Goal: Task Accomplishment & Management: Use online tool/utility

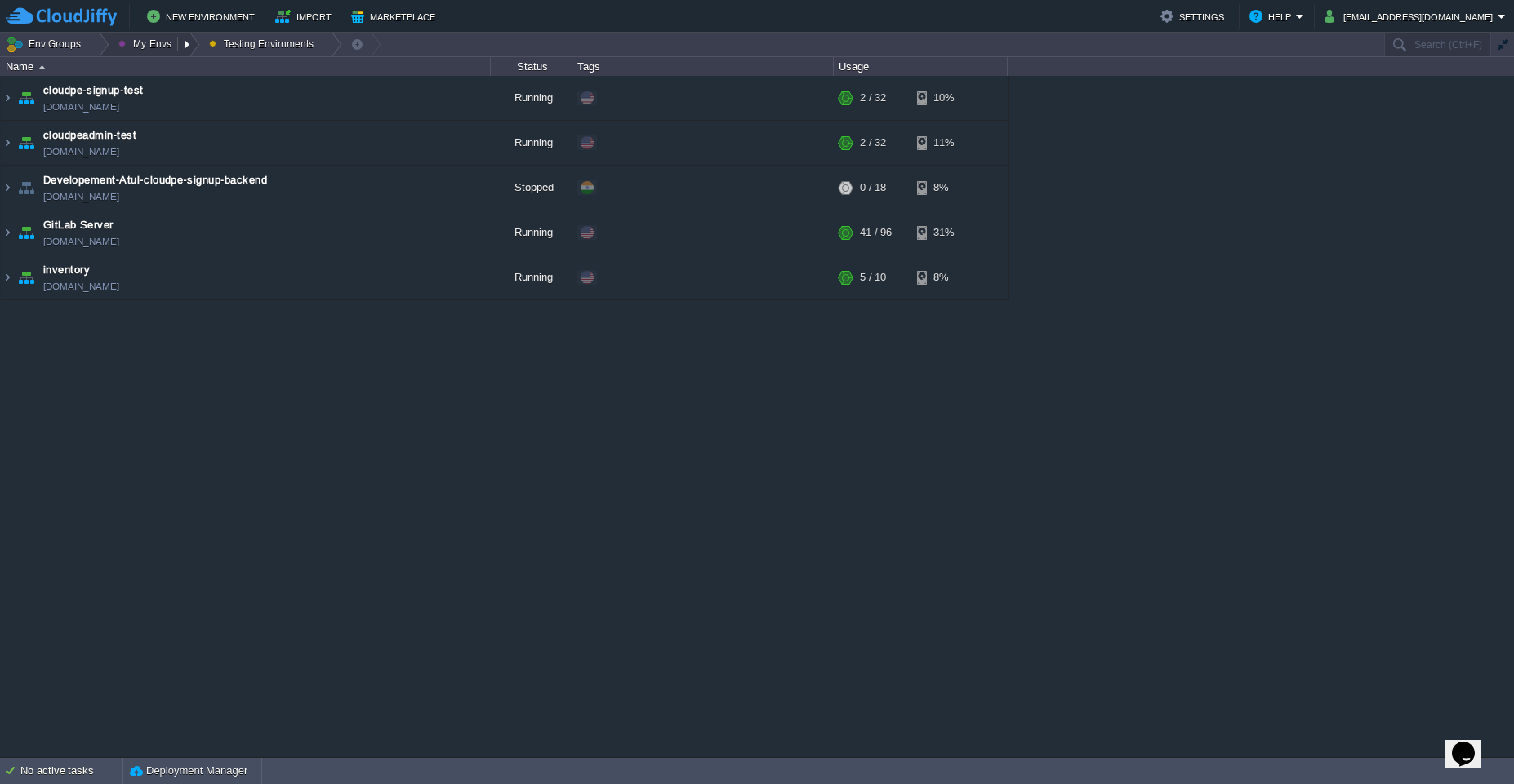
click at [135, 43] on button "My Envs" at bounding box center [148, 44] width 58 height 23
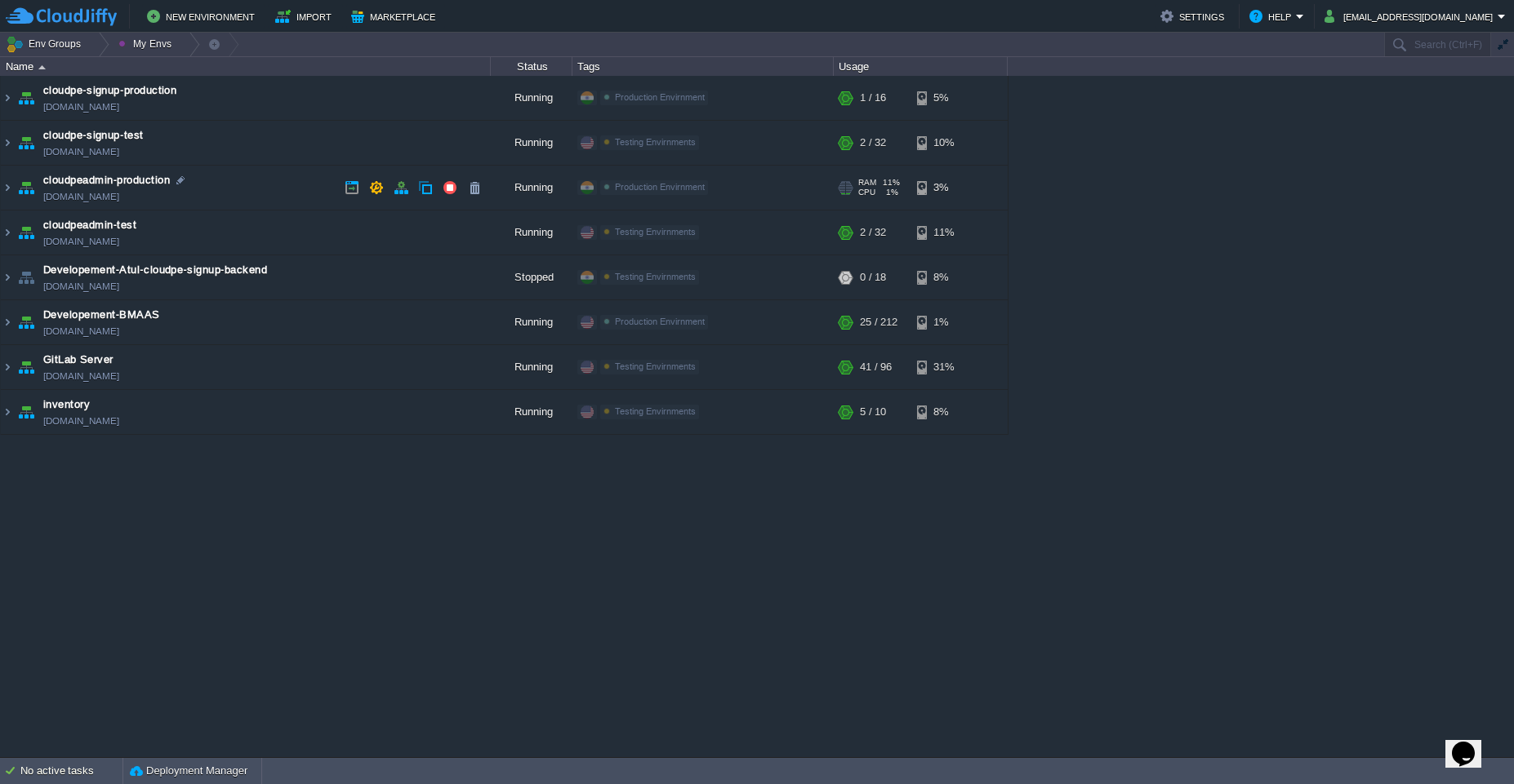
click at [235, 181] on td "cloudpeadmin-production [DOMAIN_NAME]" at bounding box center [246, 187] width 490 height 45
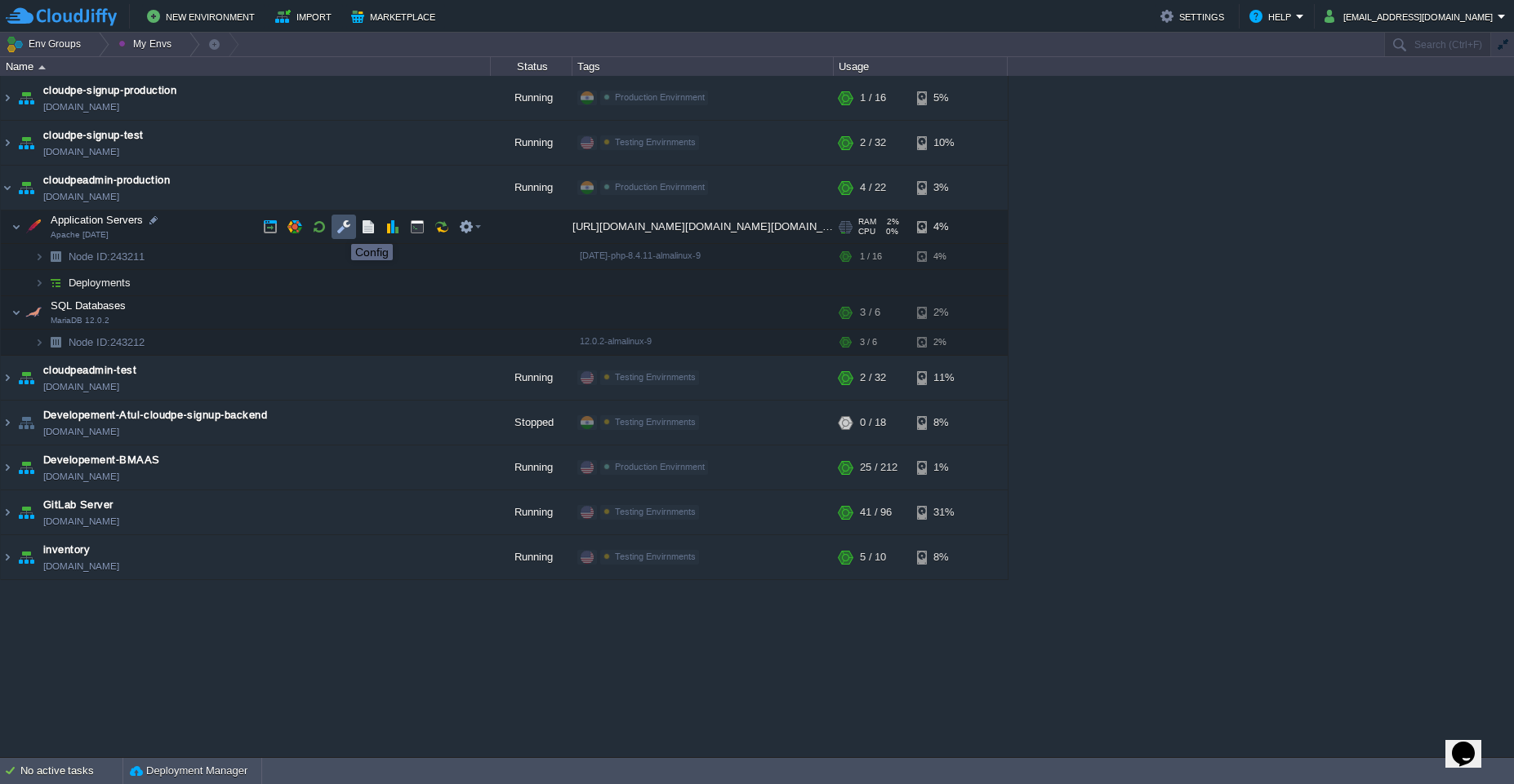
click at [339, 229] on button "button" at bounding box center [344, 226] width 15 height 15
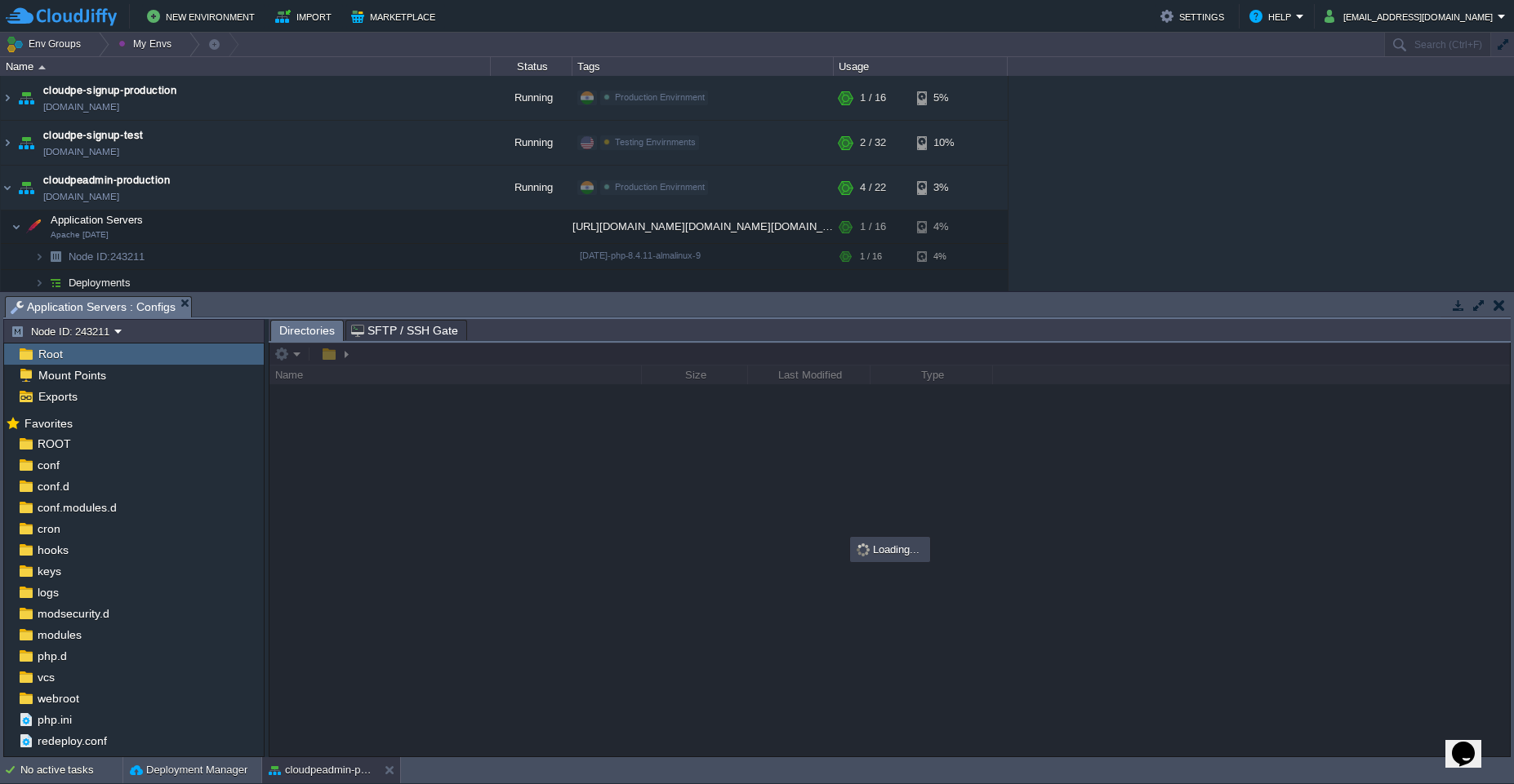
click at [757, 313] on td at bounding box center [1478, 306] width 20 height 20
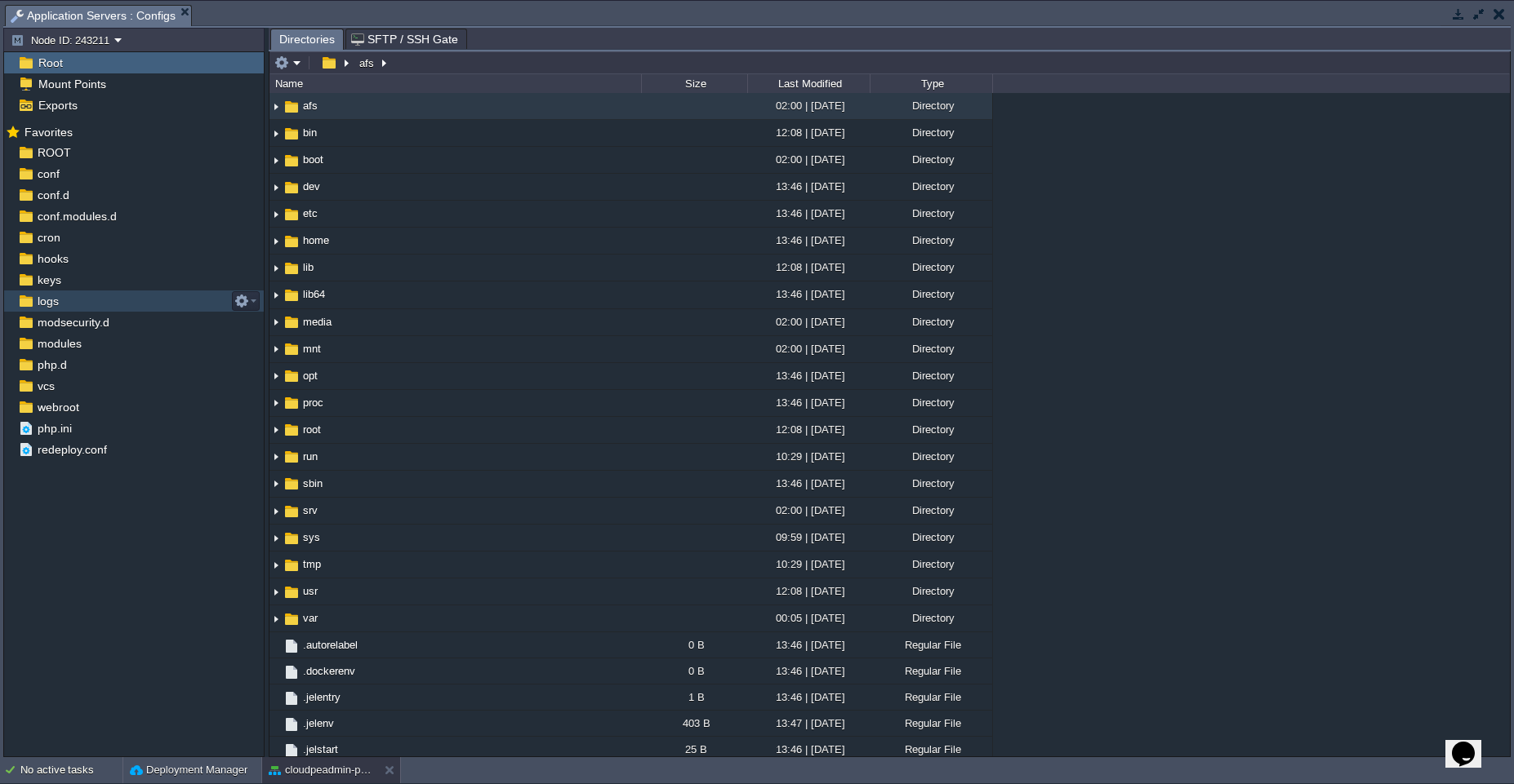
click at [127, 300] on div "logs" at bounding box center [134, 301] width 260 height 21
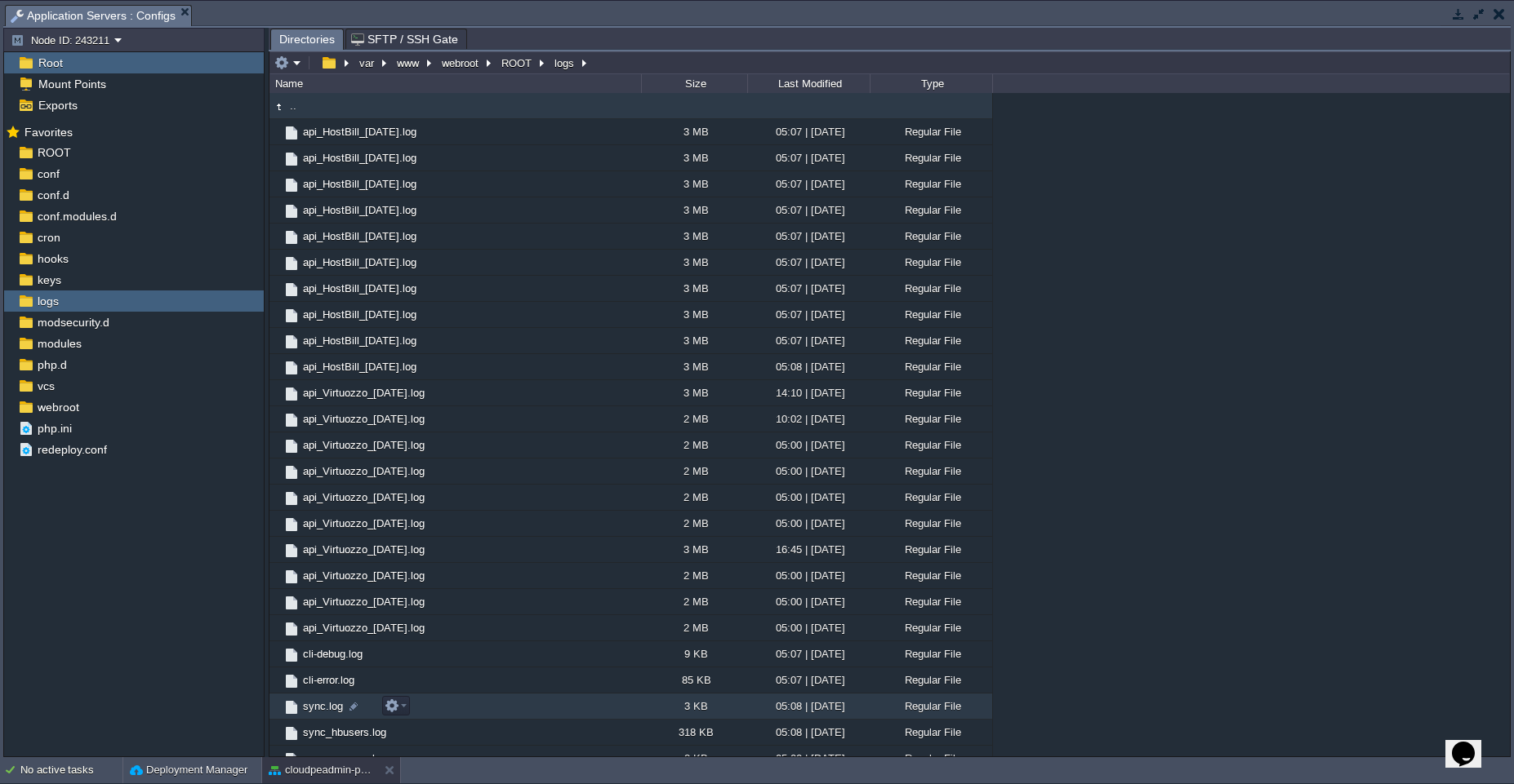
click at [495, 707] on td "sync.log" at bounding box center [454, 706] width 372 height 26
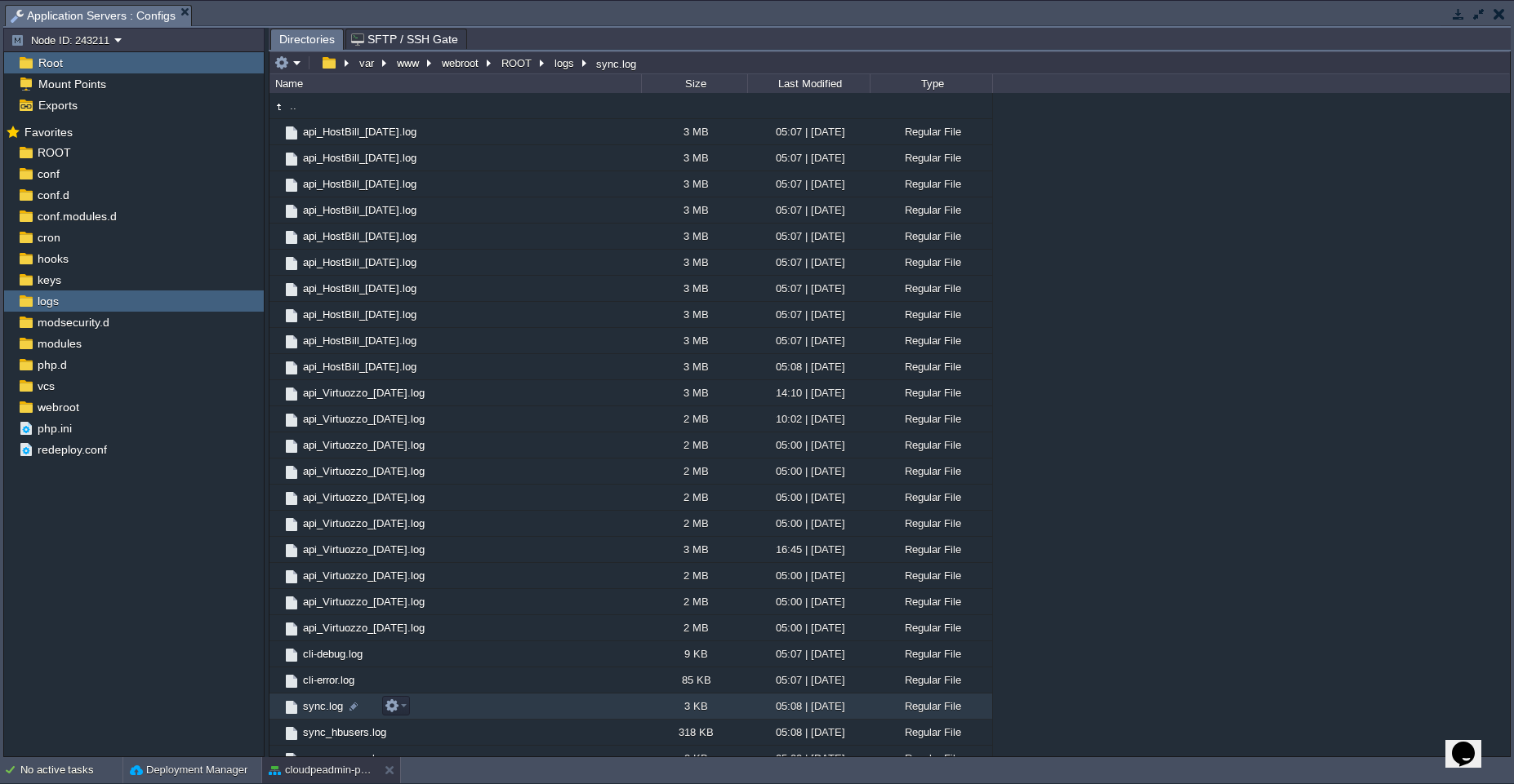
click at [495, 707] on td "sync.log" at bounding box center [454, 706] width 372 height 26
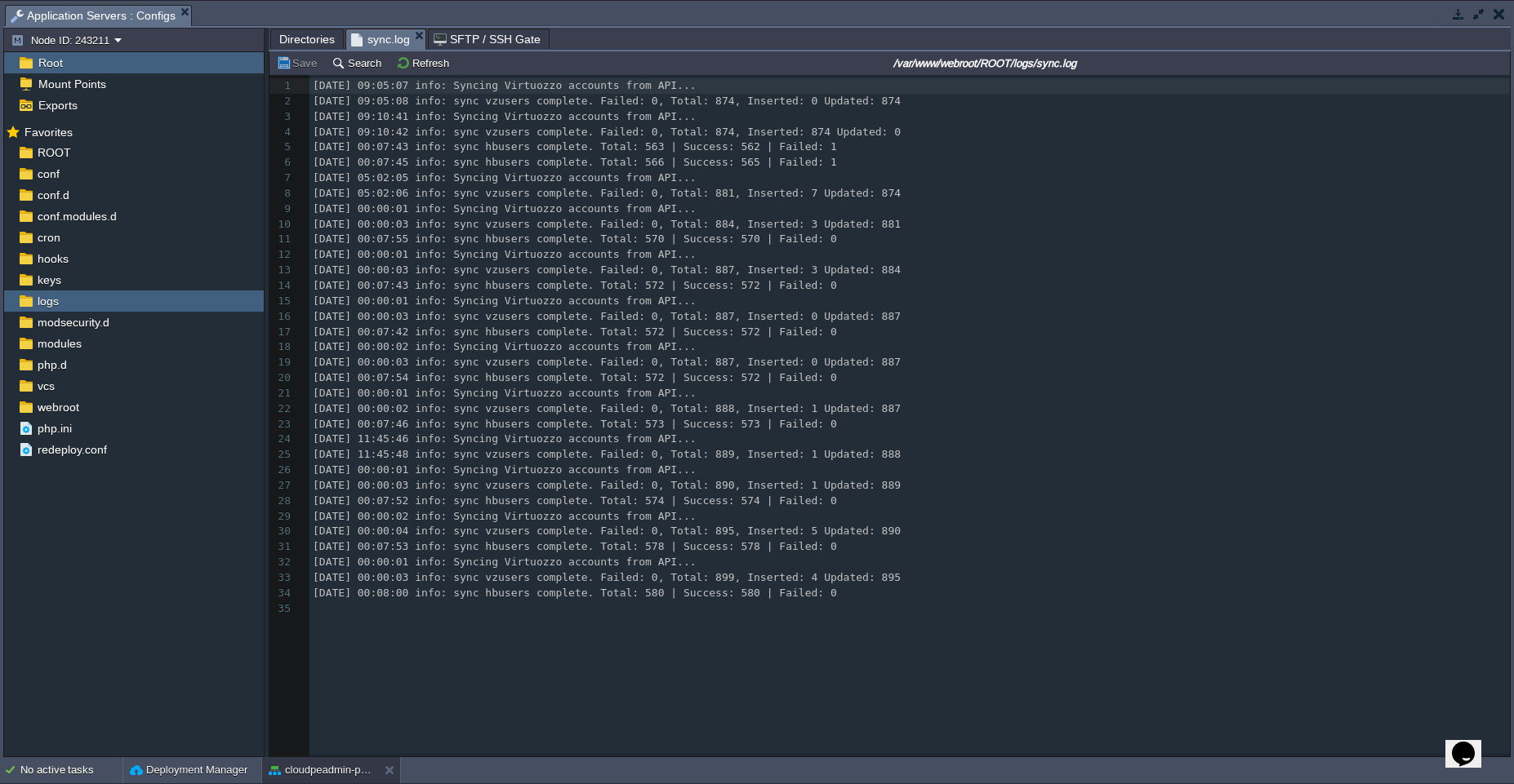
scroll to position [6, 0]
click at [757, 558] on pre "[DATE] 00:00:01 info: Syncing Virtuozzo accounts from API..." at bounding box center [912, 563] width 1206 height 16
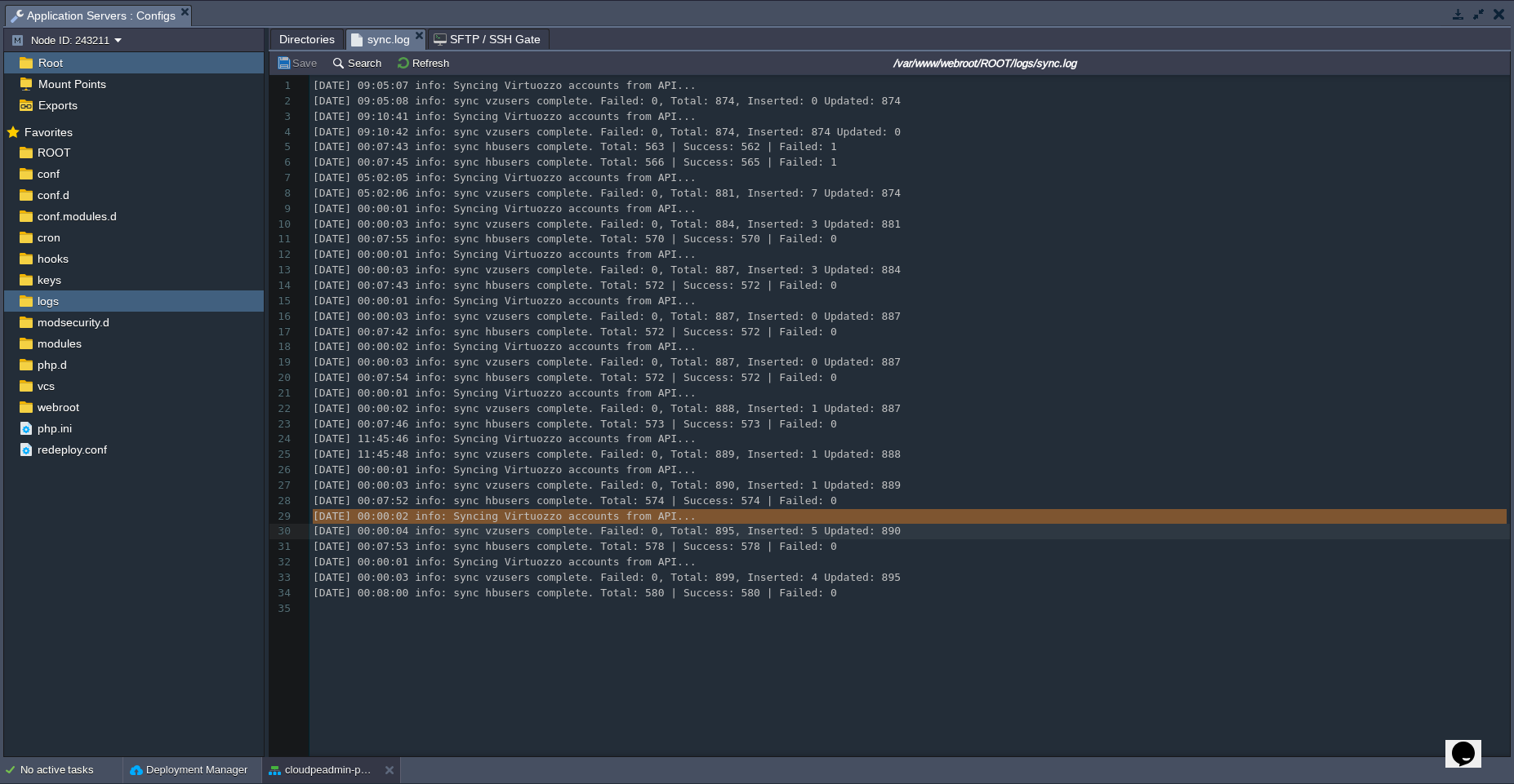
type textarea "[DATE] 00:00:02 info: Syncing Virtuozzo accounts from API... [DATE] 00:00:04 in…"
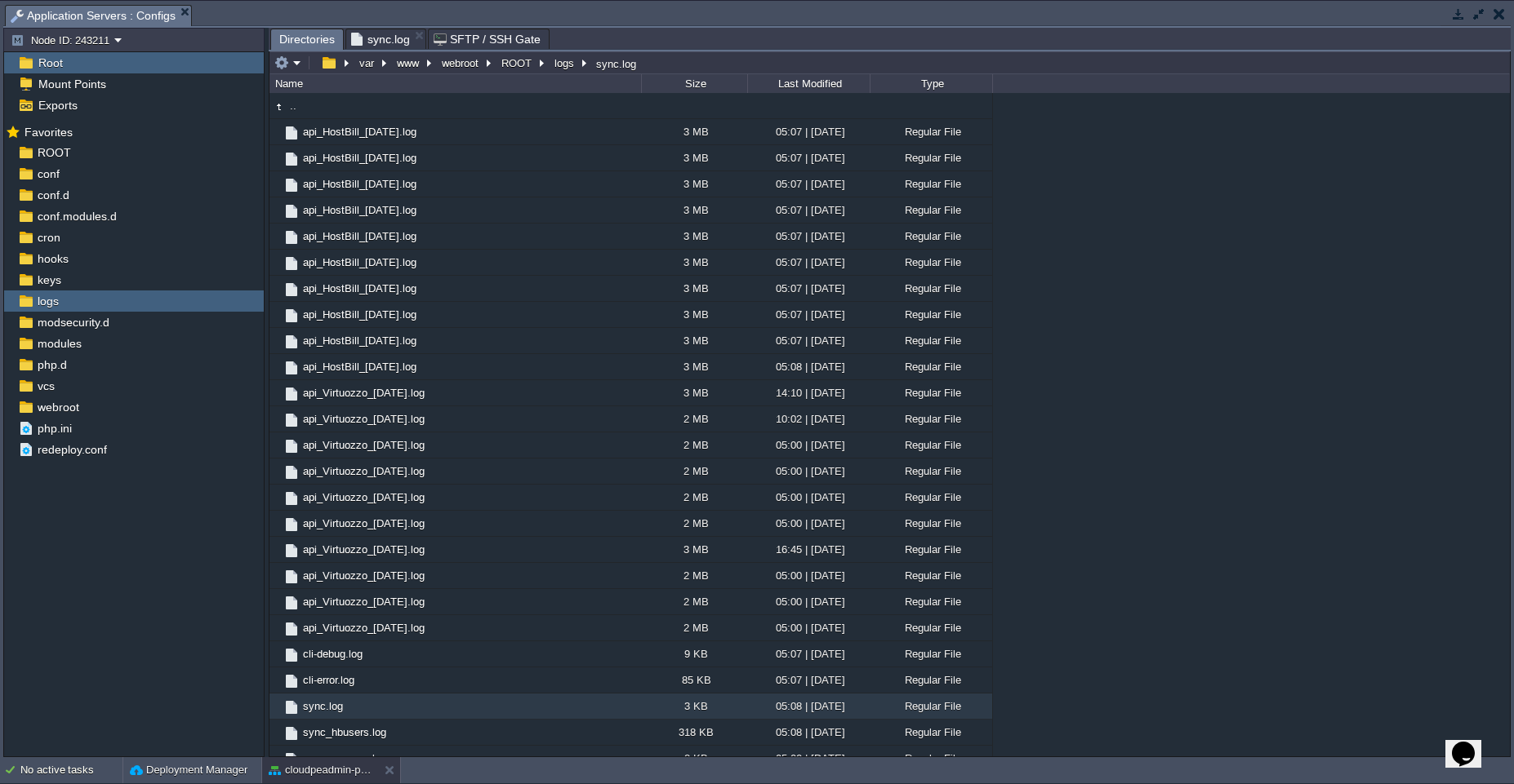
click at [296, 39] on span "Directories" at bounding box center [307, 39] width 56 height 20
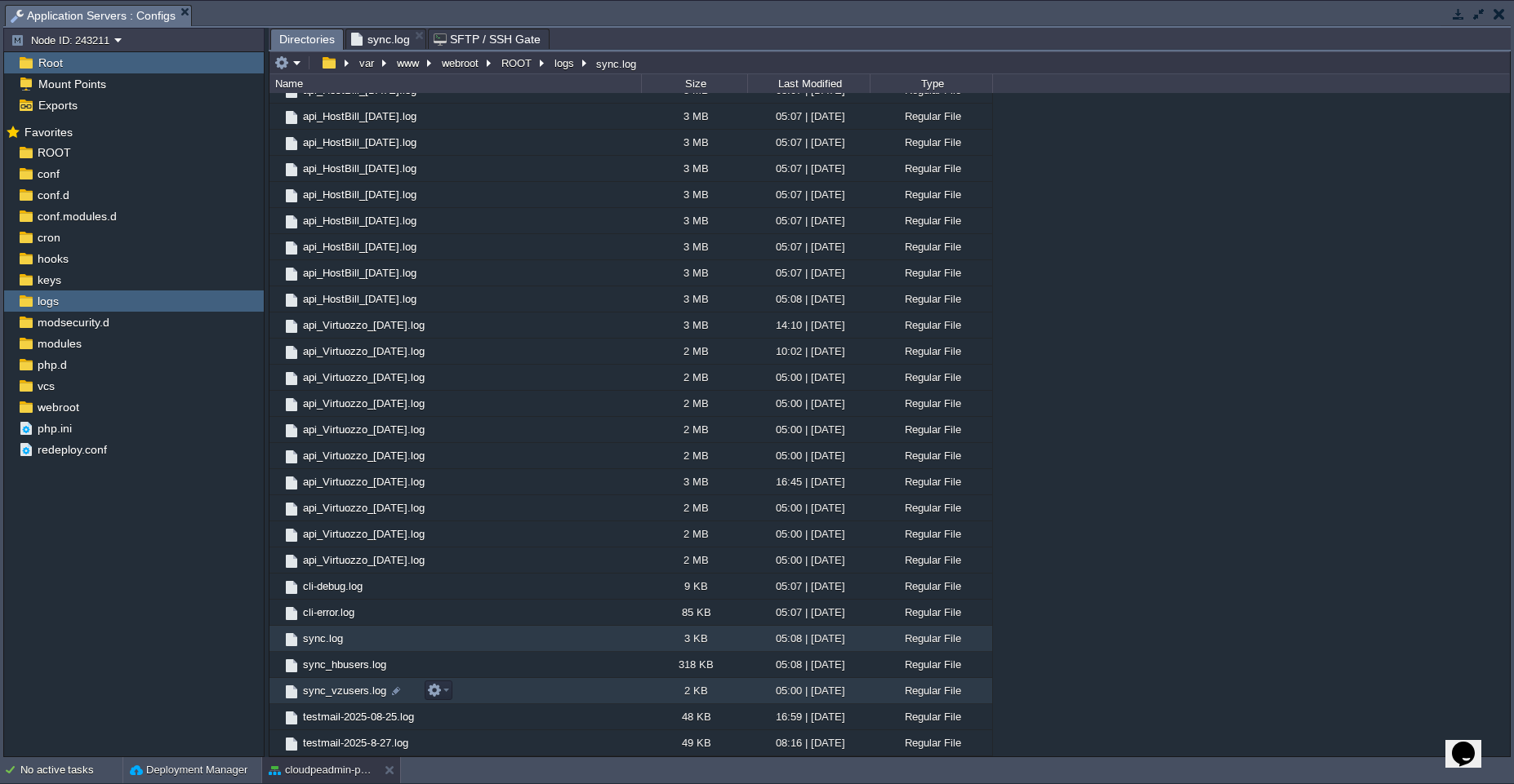
click at [526, 693] on td "sync_vzusers.log" at bounding box center [454, 691] width 372 height 26
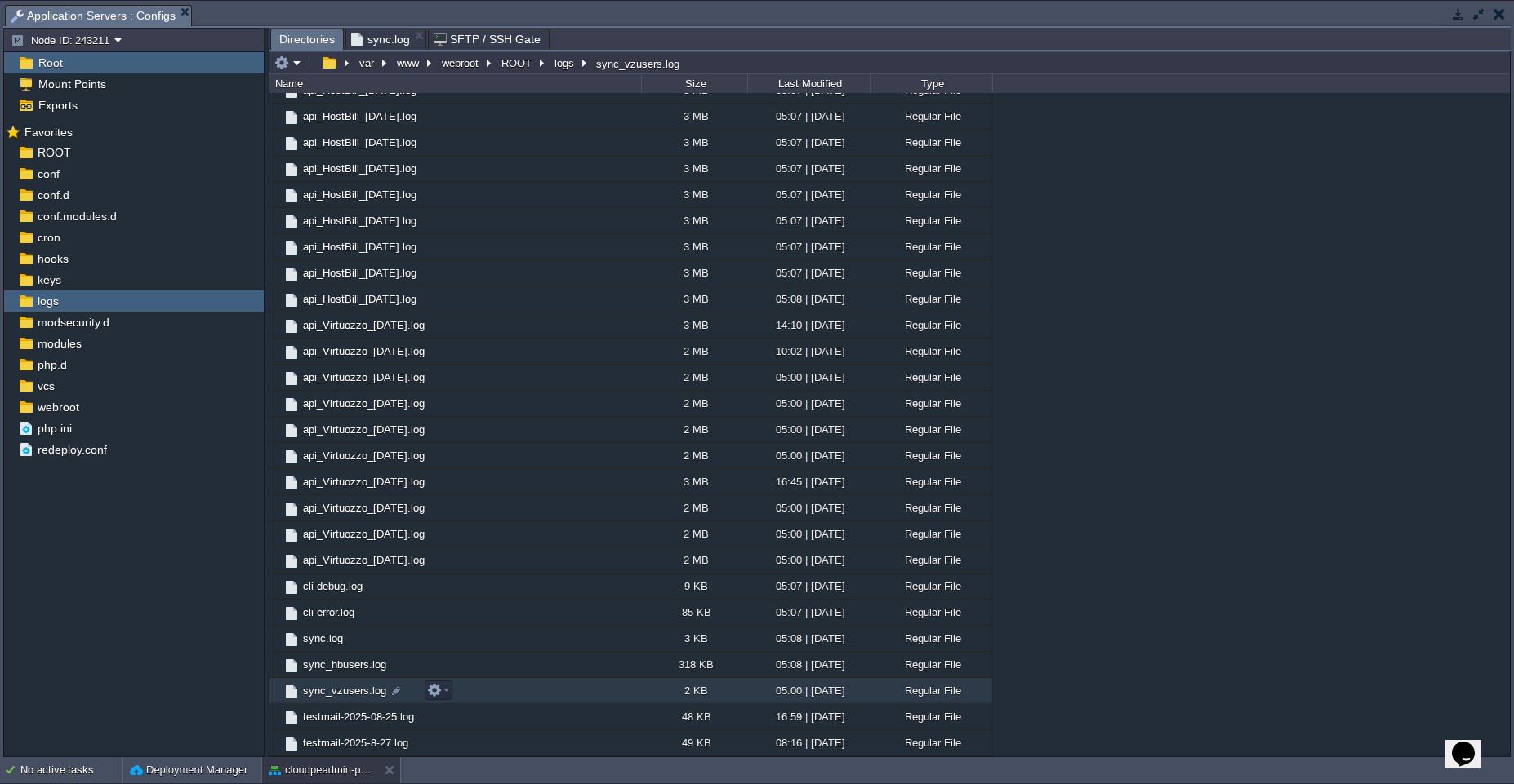
click at [526, 693] on td "sync_vzusers.log" at bounding box center [454, 691] width 372 height 26
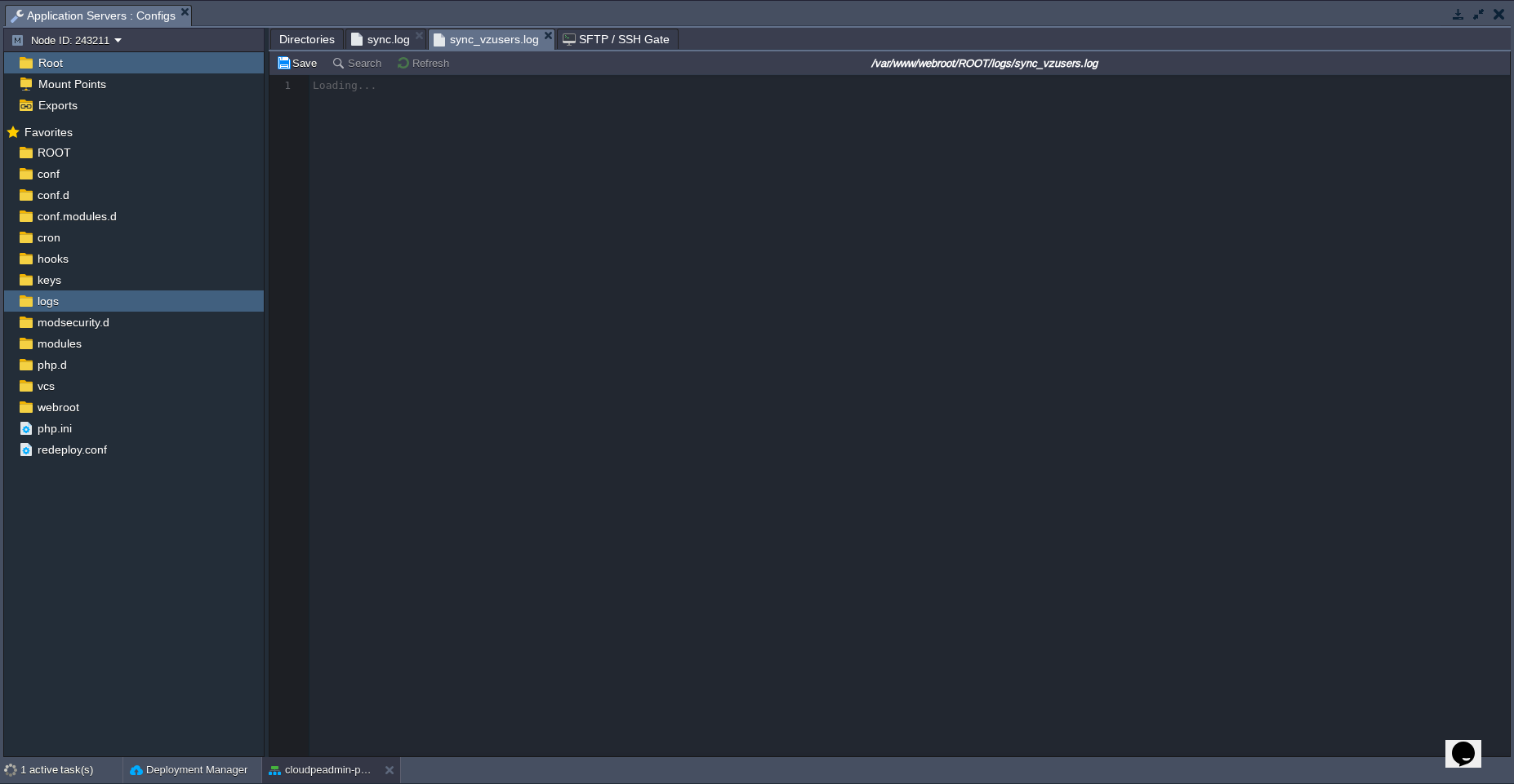
scroll to position [6, 0]
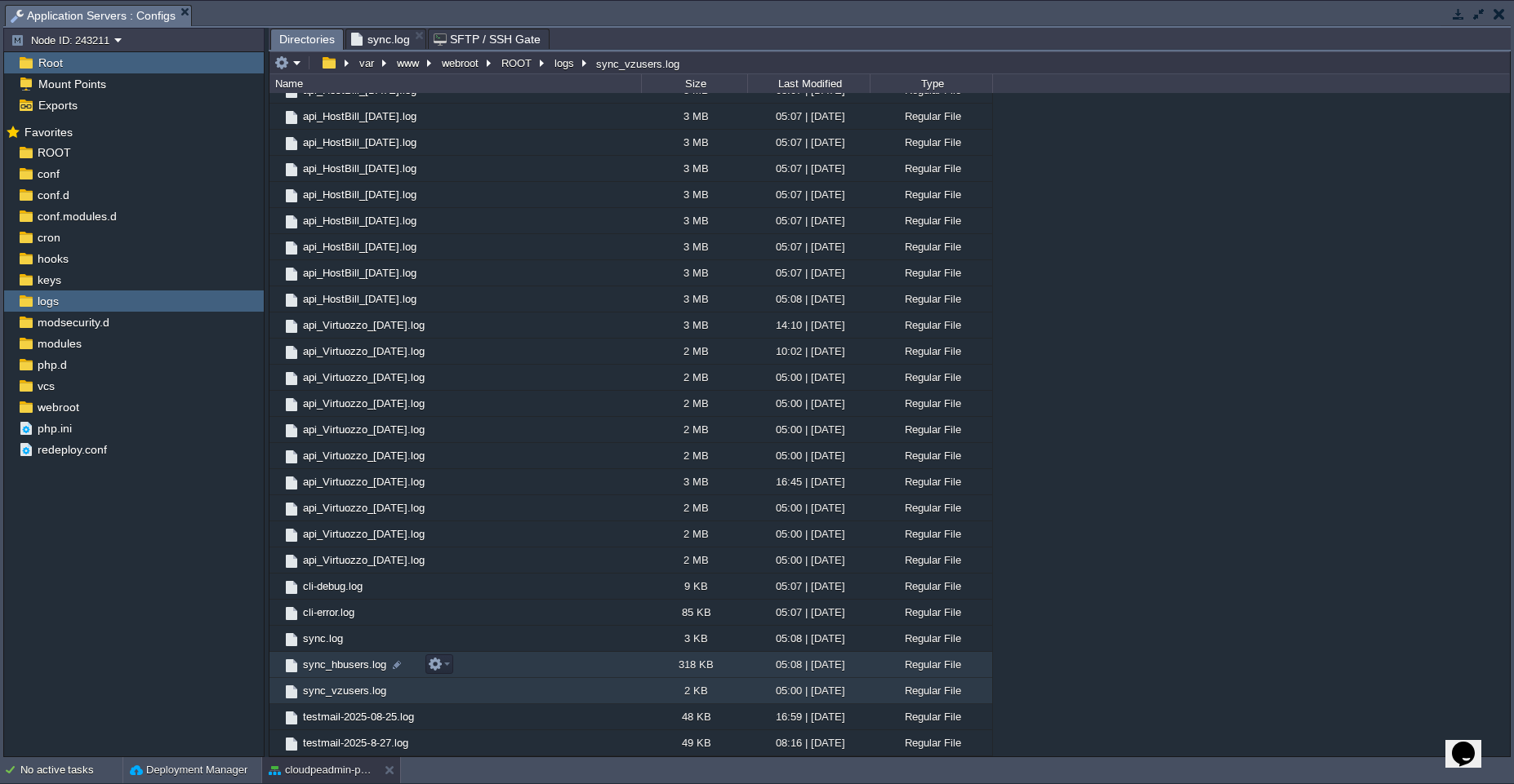
click at [496, 665] on td "sync_hbusers.log" at bounding box center [454, 665] width 372 height 26
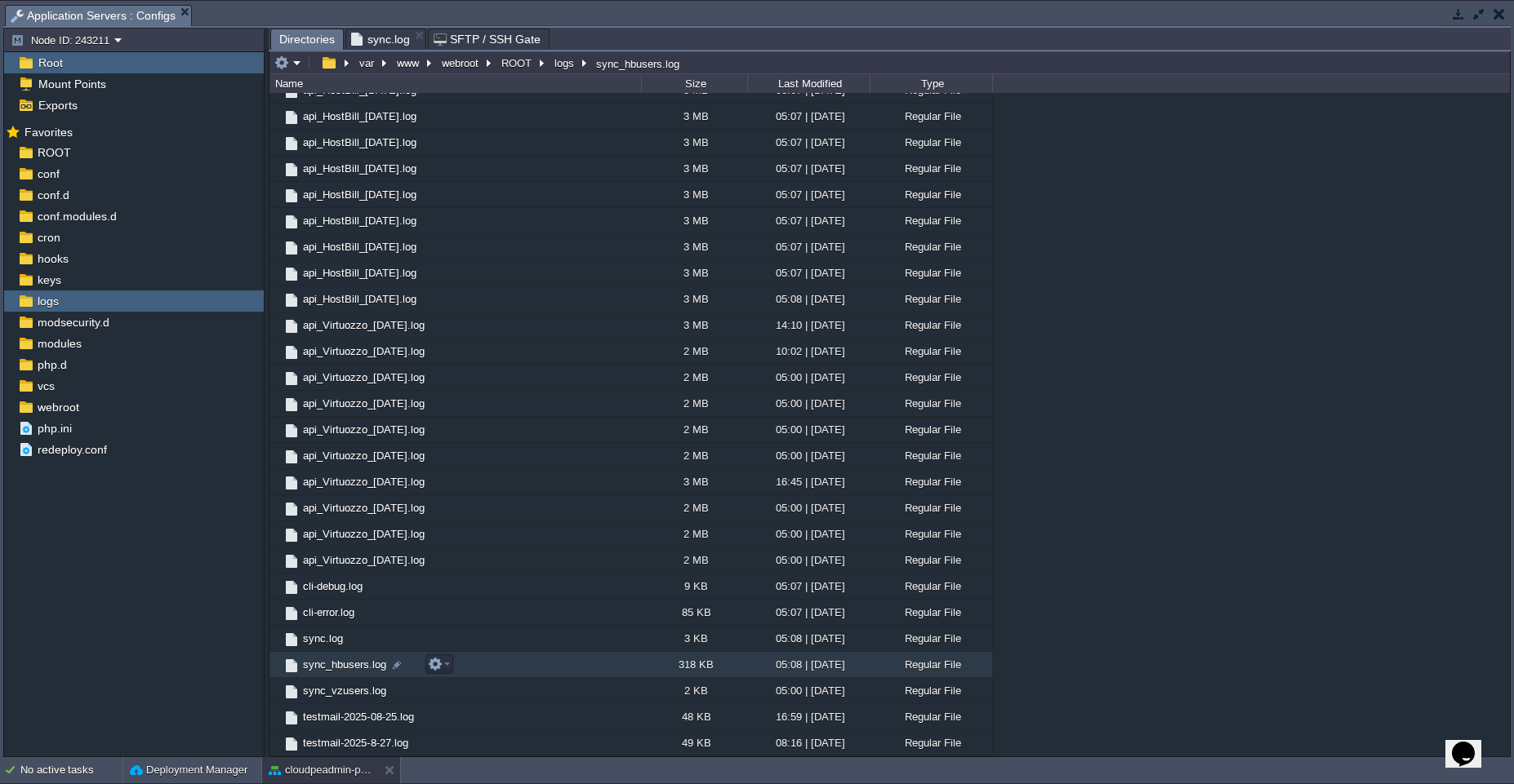
click at [496, 665] on td "sync_hbusers.log" at bounding box center [454, 665] width 372 height 26
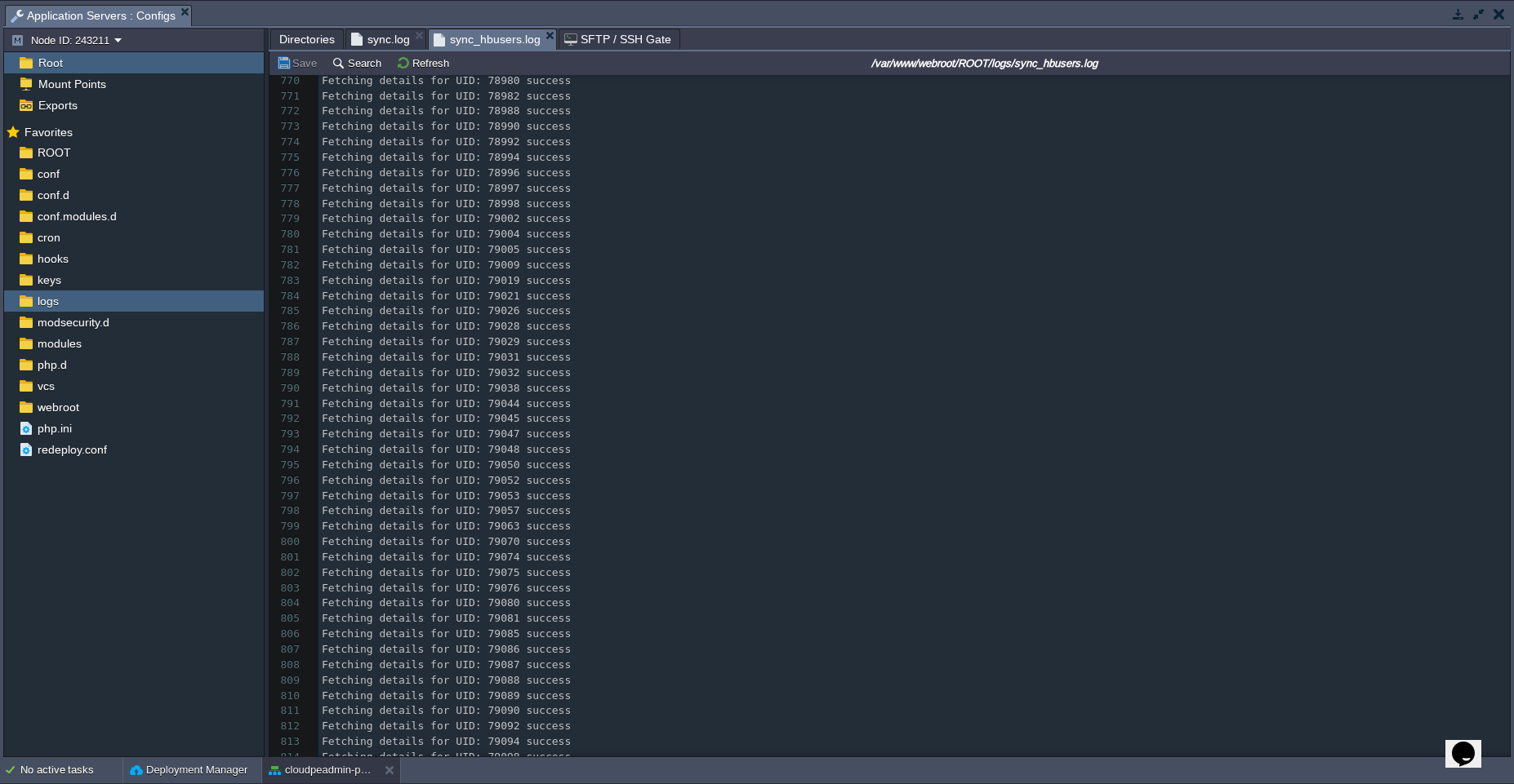
scroll to position [0, 0]
click at [757, 553] on pre "Fetching details for UID: 78890 success" at bounding box center [913, 556] width 1191 height 16
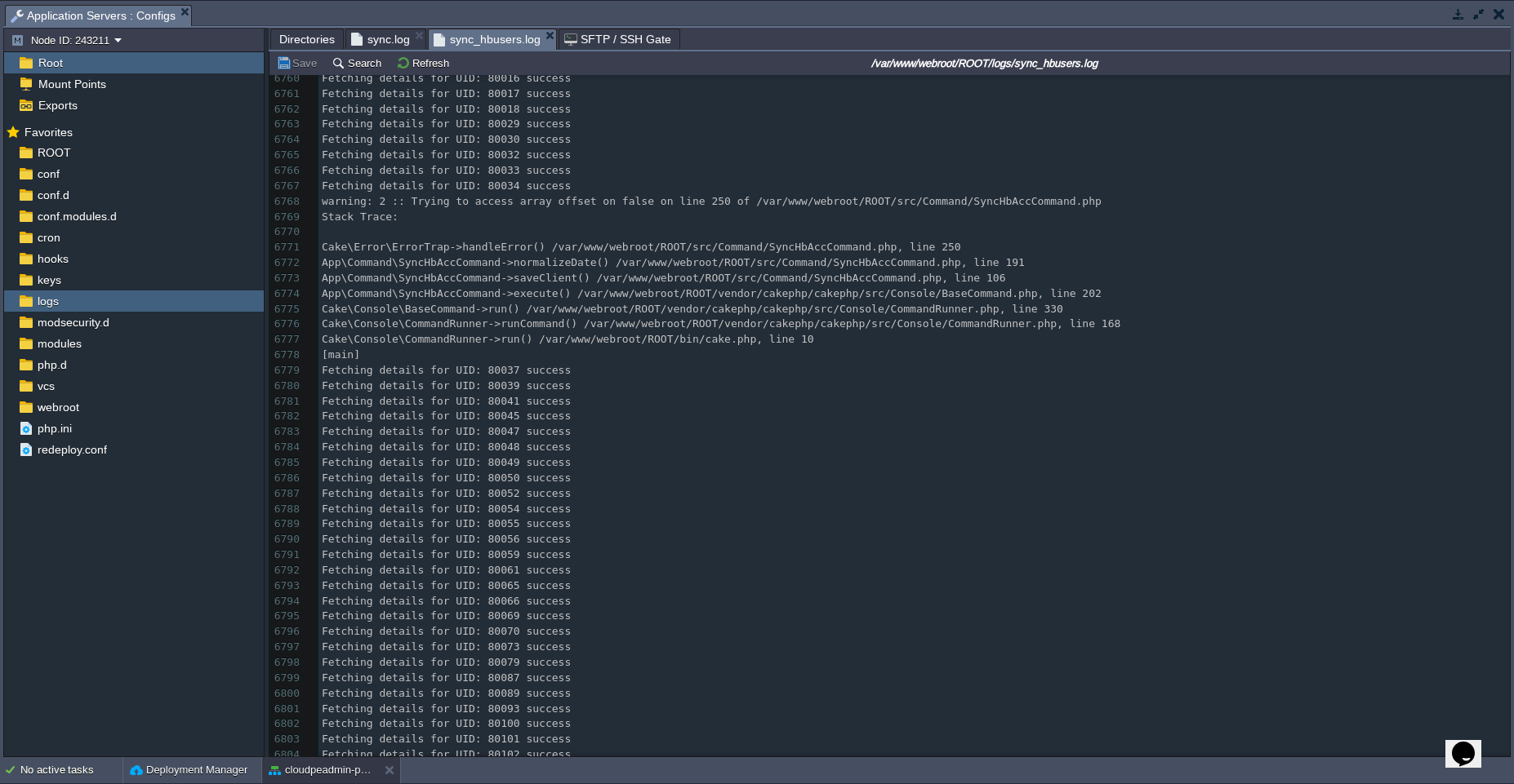
click at [508, 187] on div "6808 Syncing HostBill clients from API... 6753 Fetching details for UID: 79997 …" at bounding box center [913, 393] width 1191 height 861
type textarea "80034"
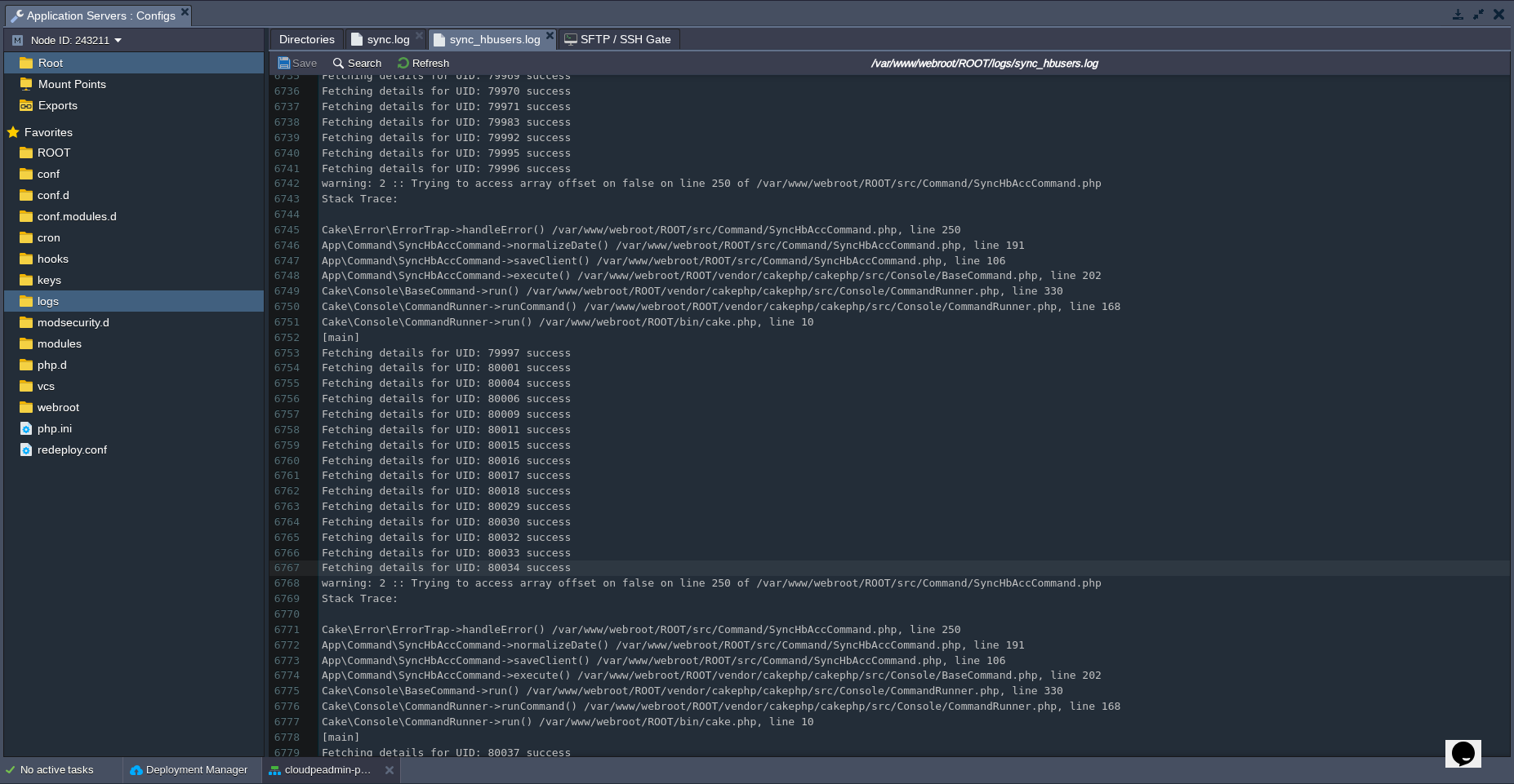
scroll to position [103557, 0]
click at [505, 164] on span "Fetching details for UID: 79996 success" at bounding box center [447, 165] width 249 height 12
type textarea "79996"
